Goal: Task Accomplishment & Management: Manage account settings

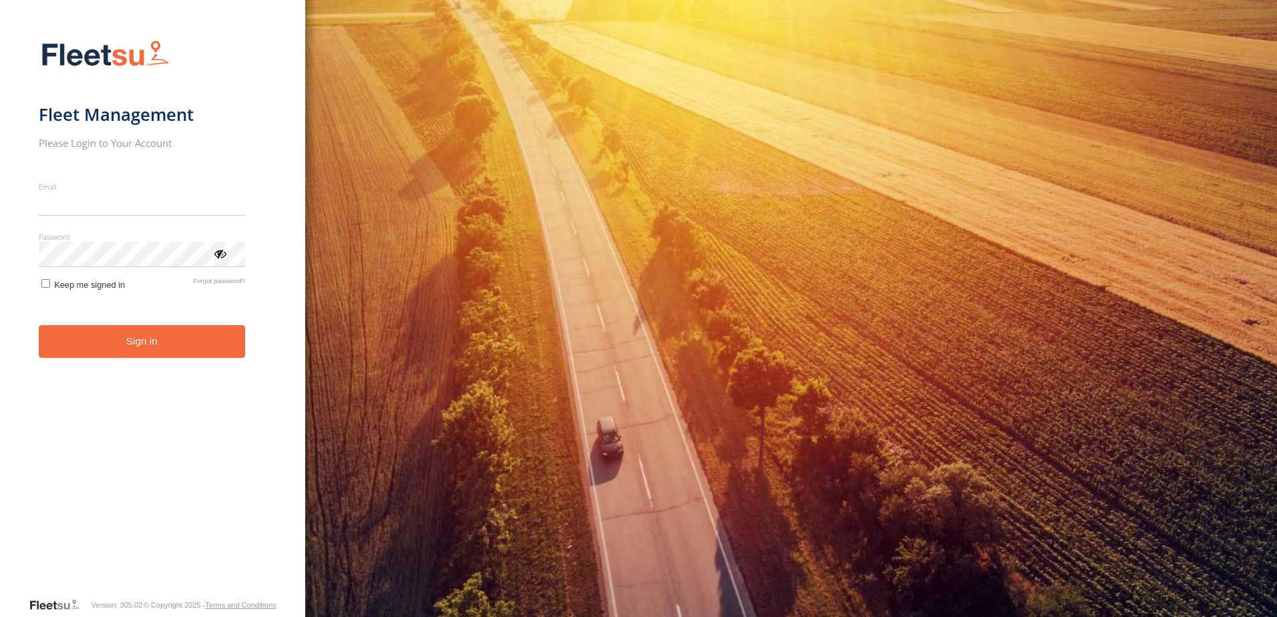
click at [70, 211] on input "Email" at bounding box center [142, 204] width 206 height 24
click at [1241, 43] on div "You are using a web browser that is not supported by this application. This web…" at bounding box center [790, 308] width 971 height 617
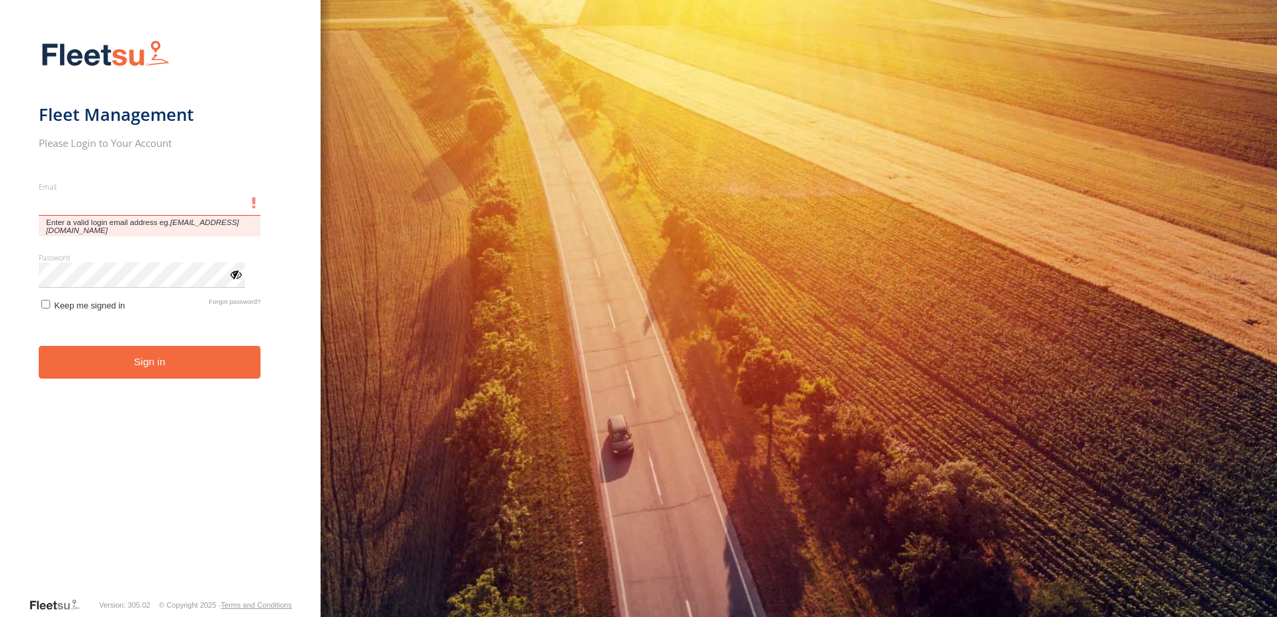
click at [90, 204] on input "Email" at bounding box center [150, 204] width 222 height 24
click at [122, 207] on input "Email" at bounding box center [150, 204] width 222 height 24
type input "*"
type input "**********"
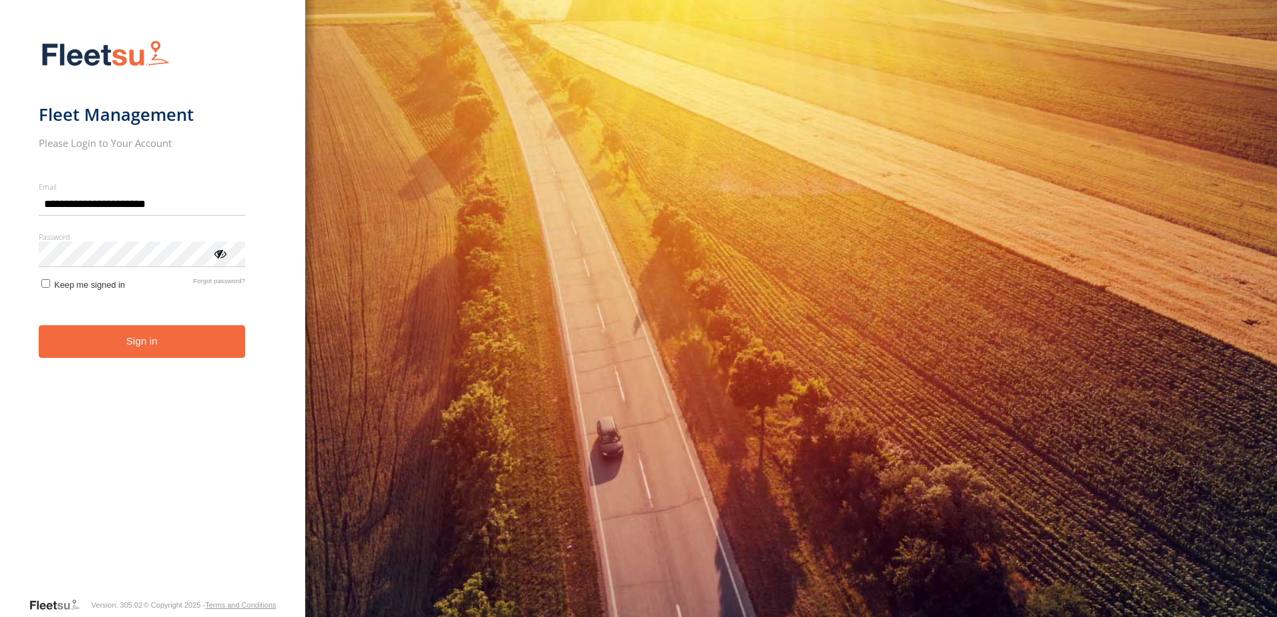
click at [165, 339] on button "Sign in" at bounding box center [142, 341] width 206 height 33
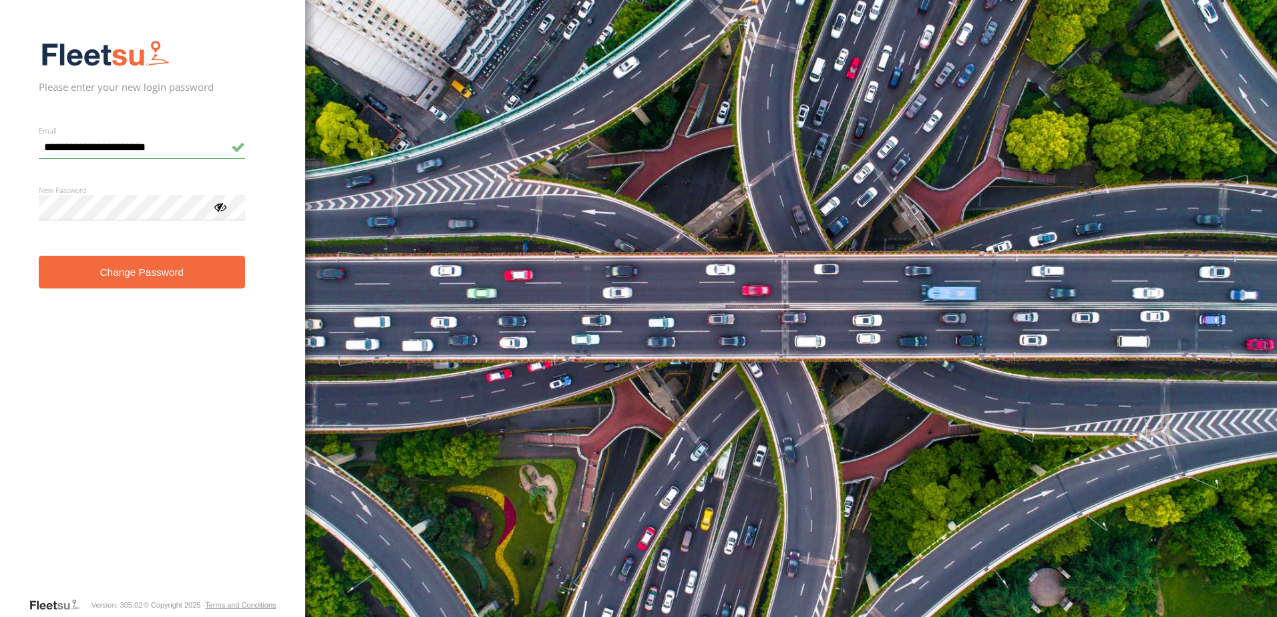
click at [224, 210] on div "New Password Password must contain at least 8 characters, including UPPER/lower…" at bounding box center [142, 202] width 206 height 35
click at [217, 208] on div at bounding box center [219, 206] width 13 height 13
click at [170, 273] on button "Change Password" at bounding box center [142, 272] width 206 height 33
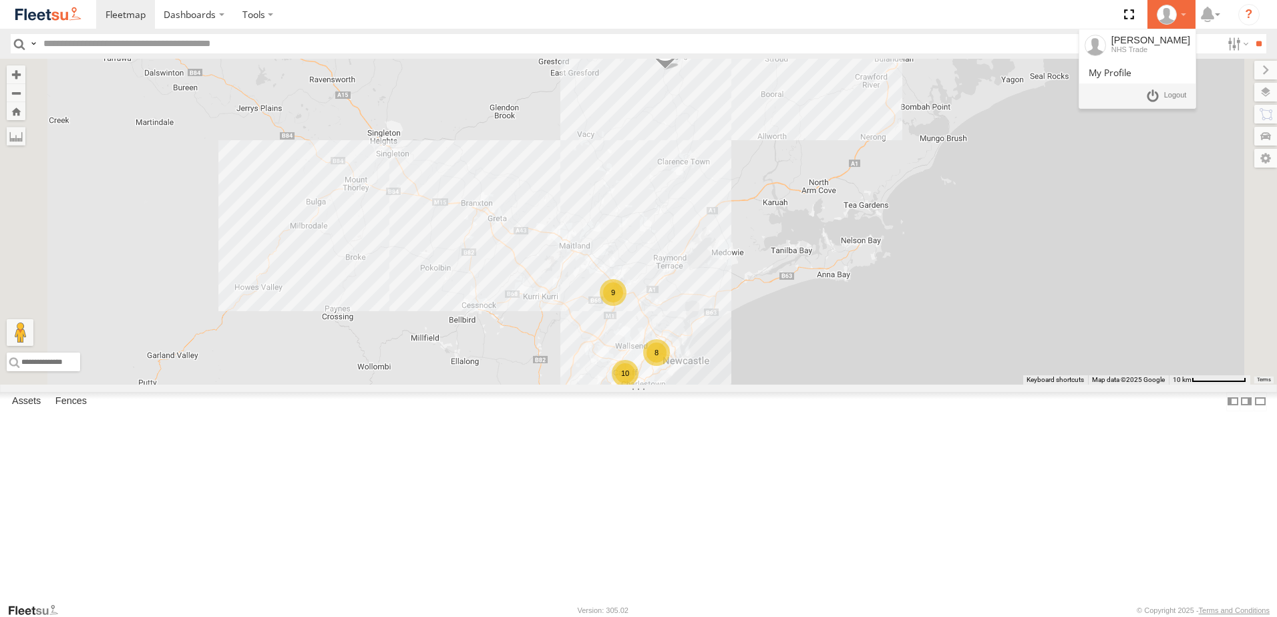
click at [1181, 20] on div at bounding box center [1171, 15] width 39 height 20
click at [1168, 94] on span at bounding box center [1175, 95] width 23 height 15
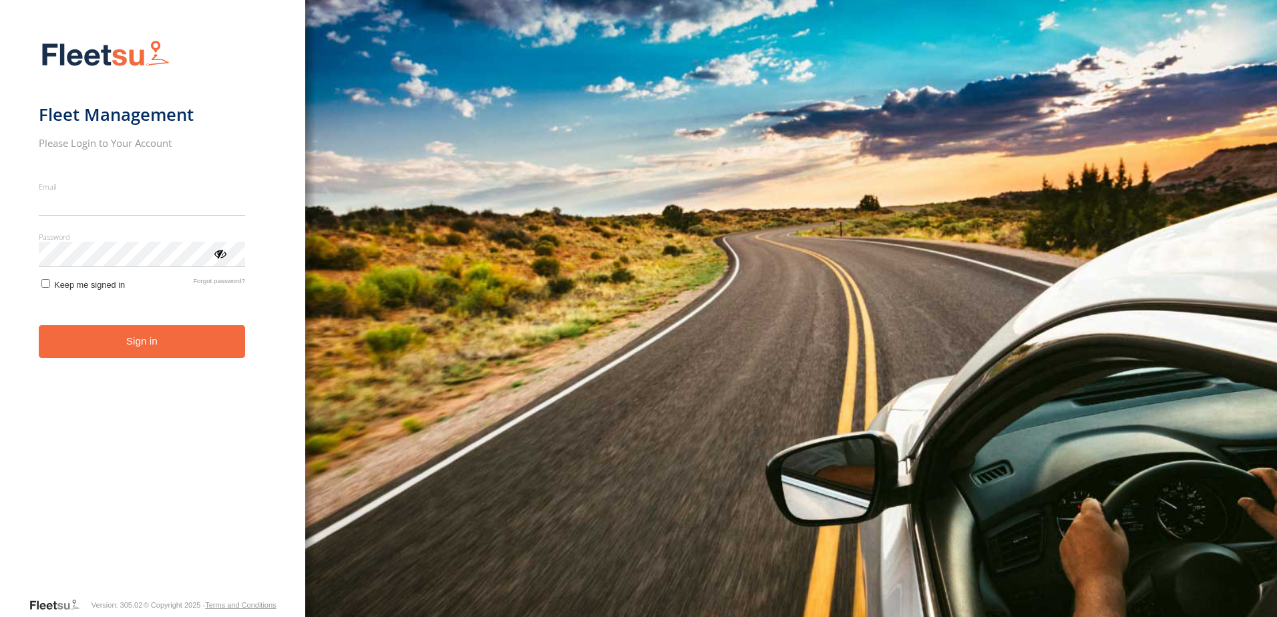
type input "**********"
click at [184, 351] on button "Sign in" at bounding box center [142, 341] width 206 height 33
